Goal: Register for event/course

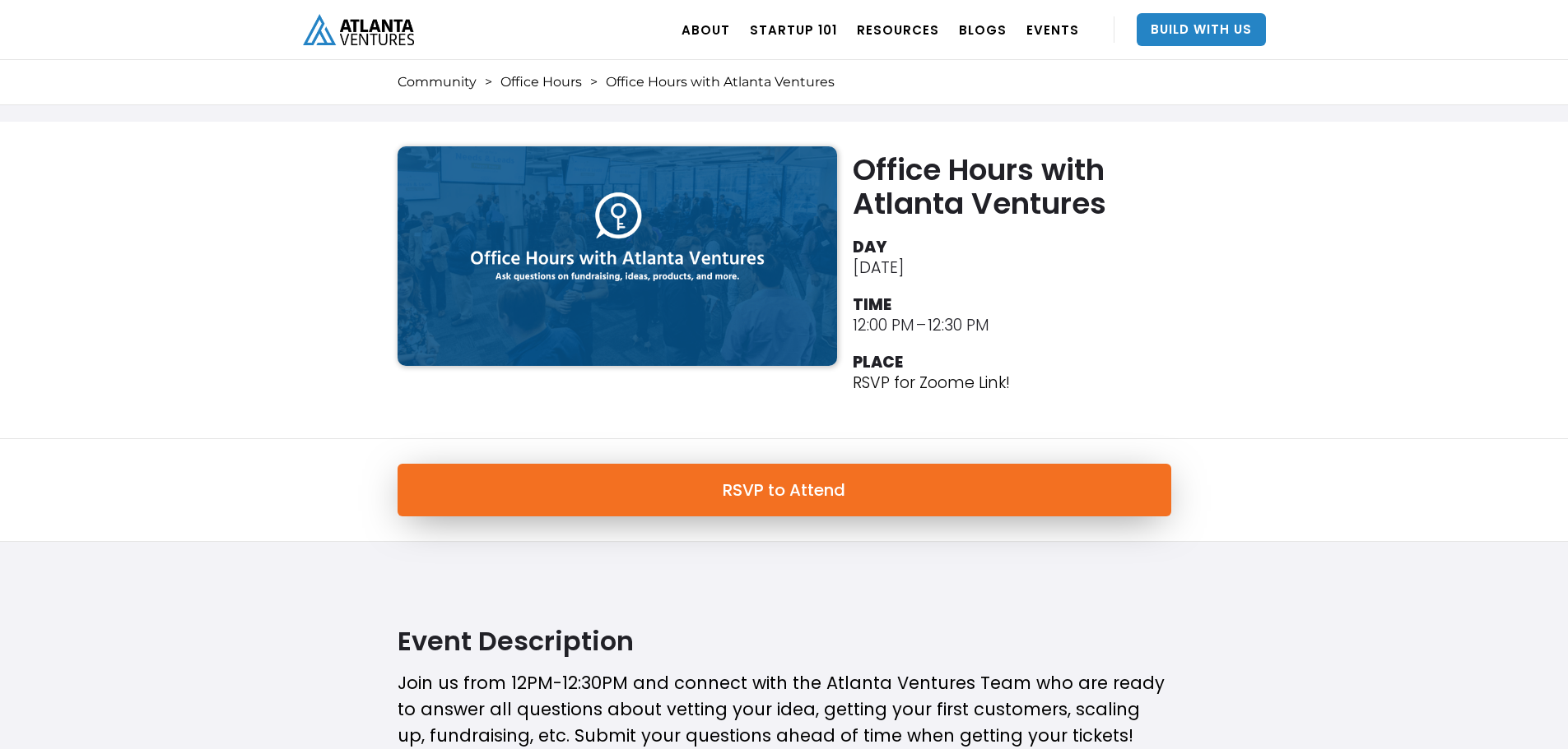
click at [773, 493] on link "RSVP to Attend" at bounding box center [784, 491] width 774 height 53
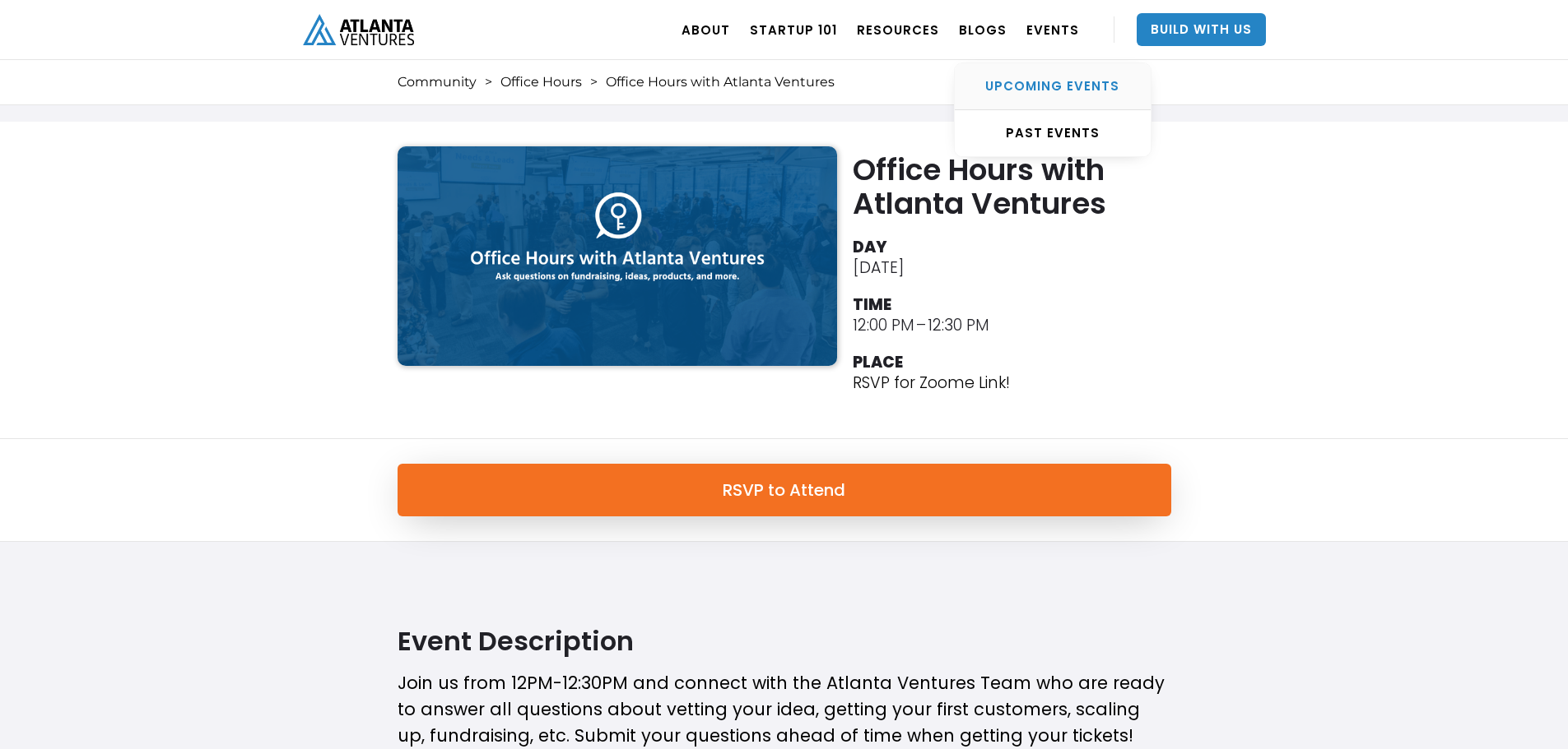
click at [1045, 95] on div "UPCOMING EVENTS" at bounding box center [1052, 86] width 196 height 17
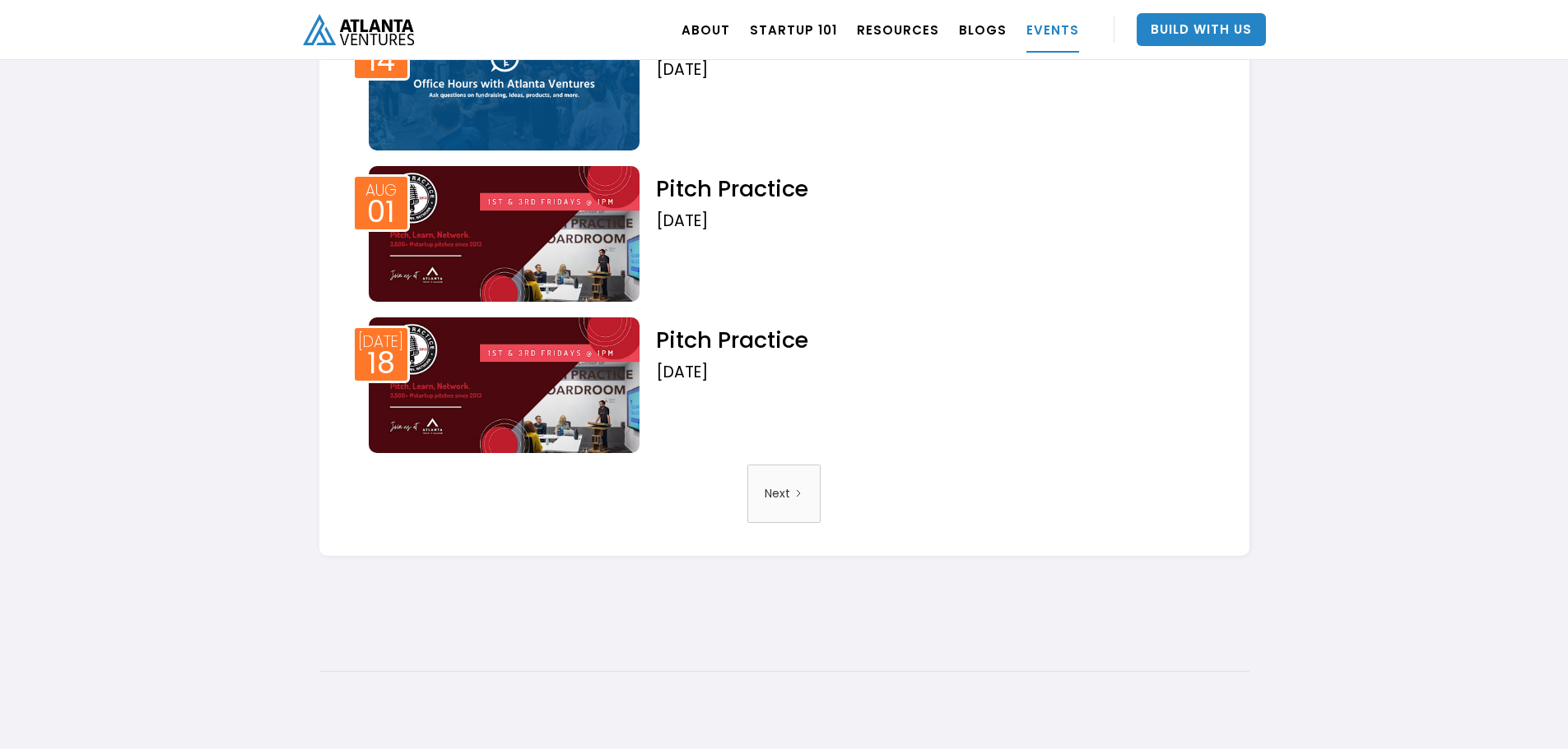
scroll to position [2780, 0]
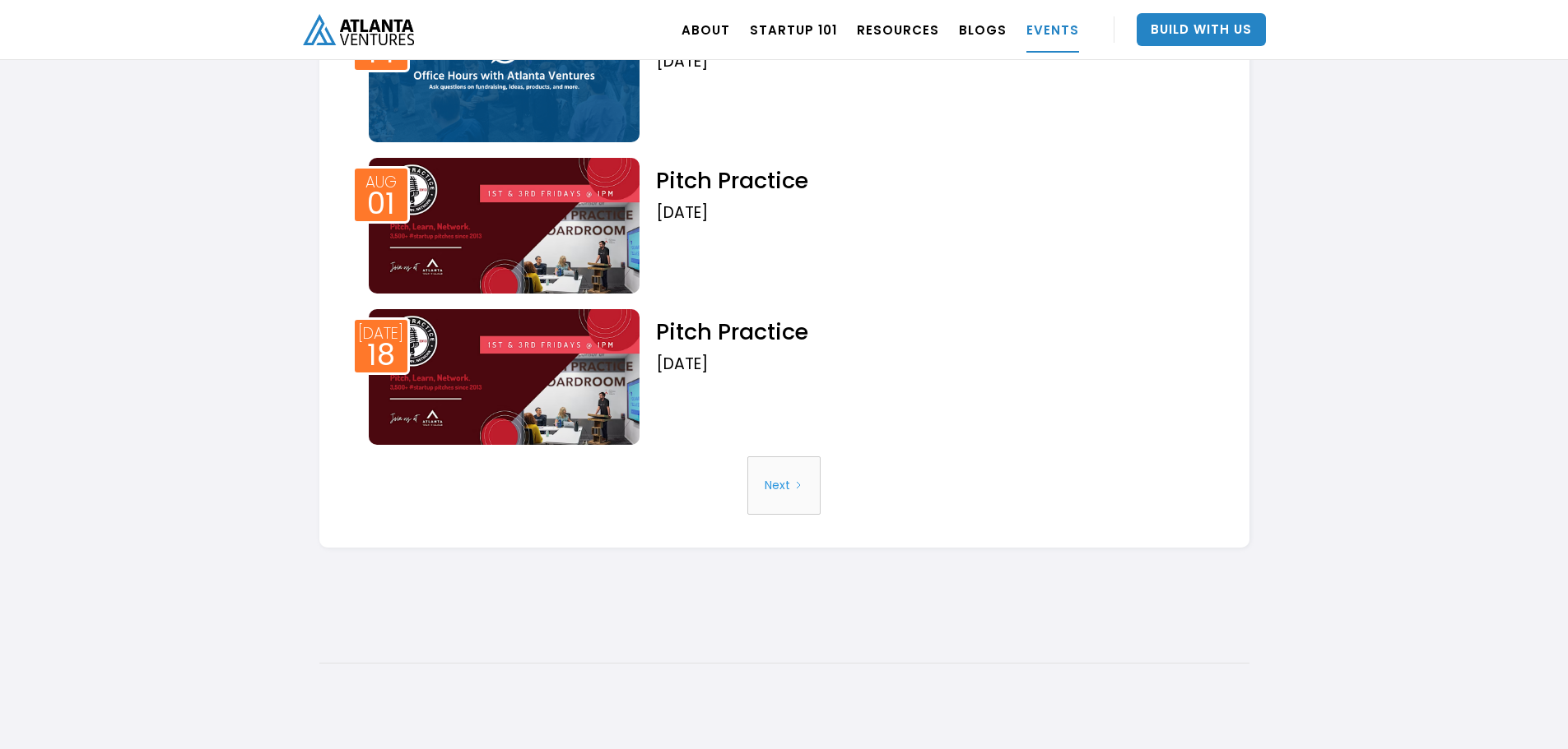
click at [787, 481] on div "Next" at bounding box center [777, 486] width 26 height 42
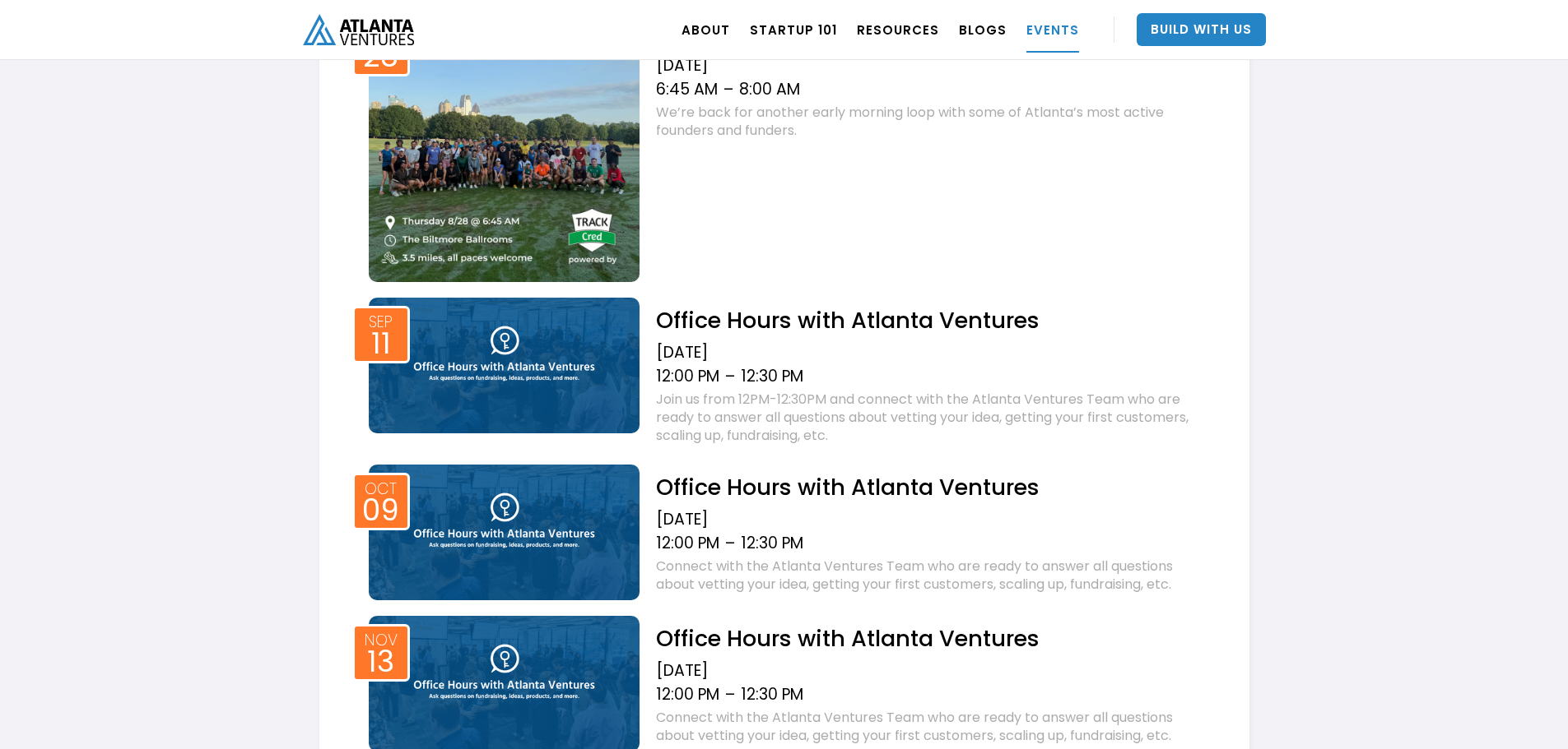
scroll to position [823, 0]
